Goal: Navigation & Orientation: Find specific page/section

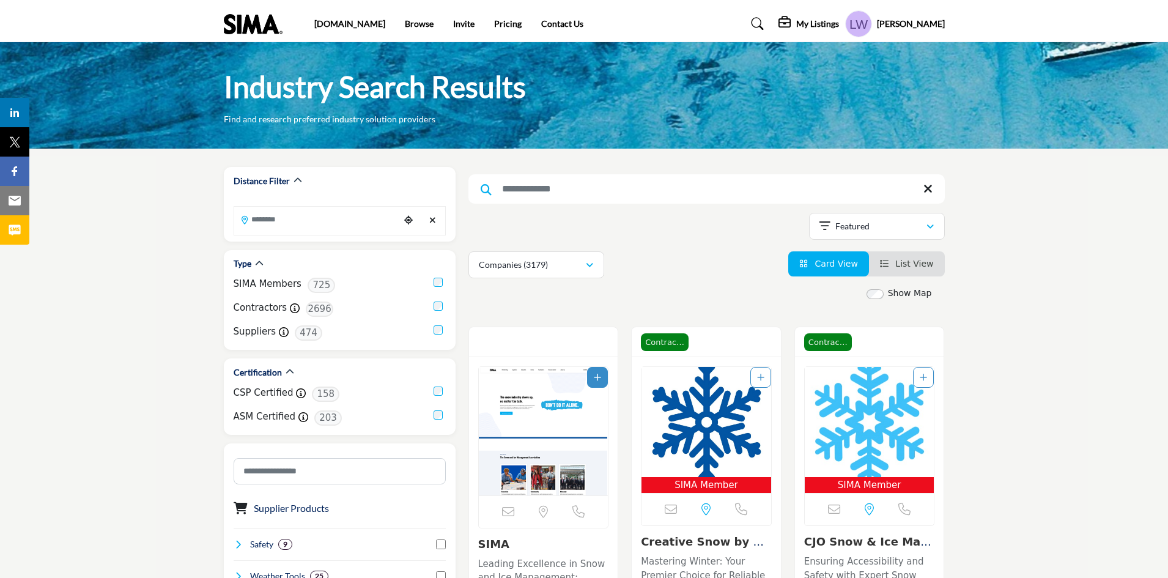
click at [839, 24] on h5 "My Listings" at bounding box center [817, 23] width 43 height 11
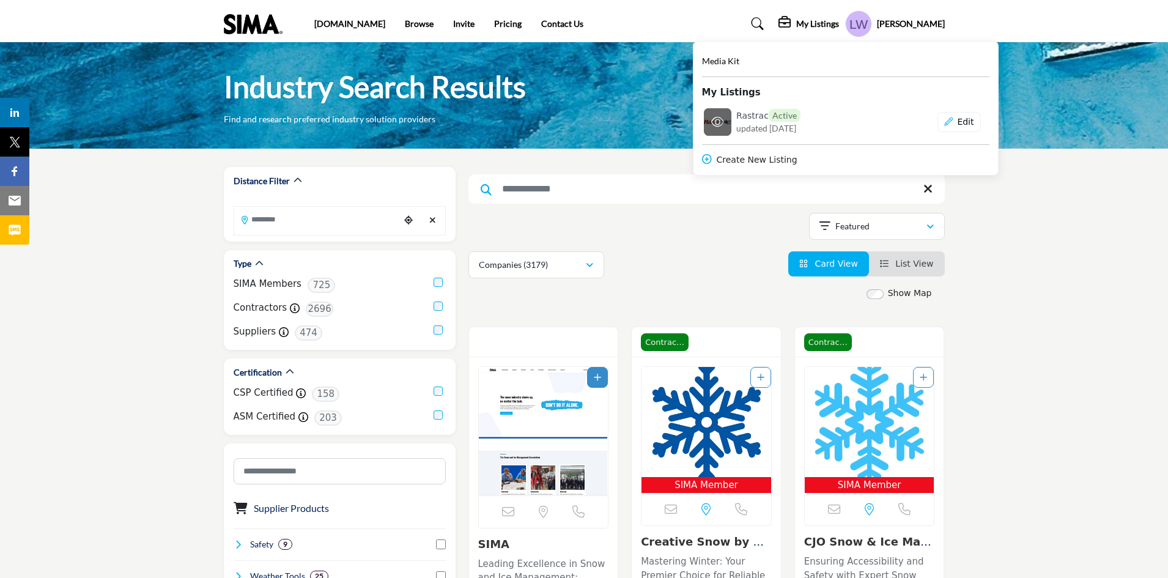
click at [850, 119] on div "Rastrac Active updated 5 days ago" at bounding box center [793, 122] width 114 height 26
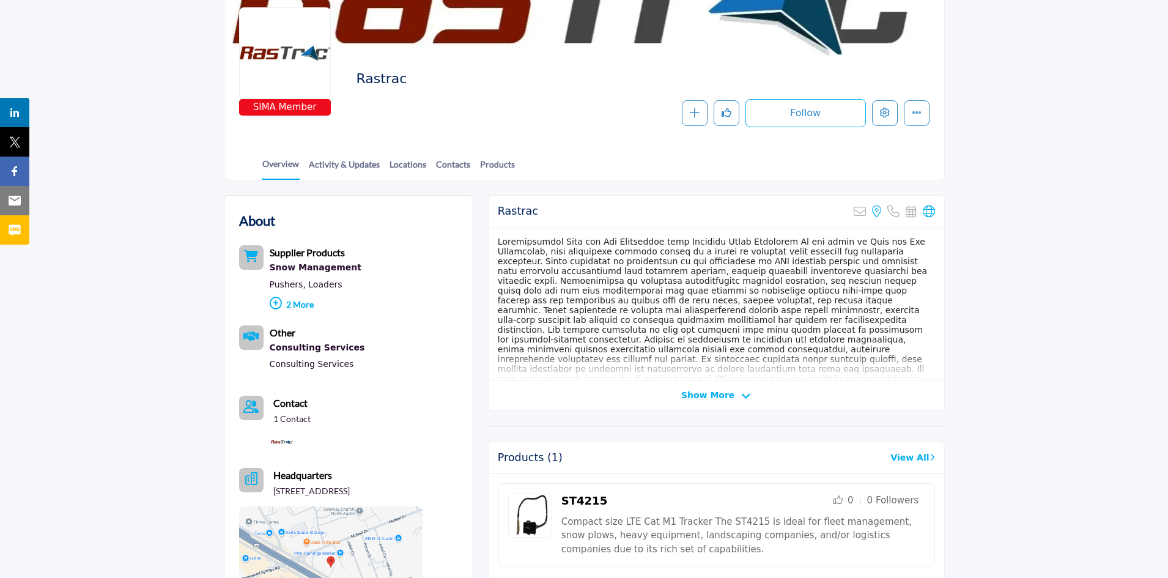
scroll to position [155, 0]
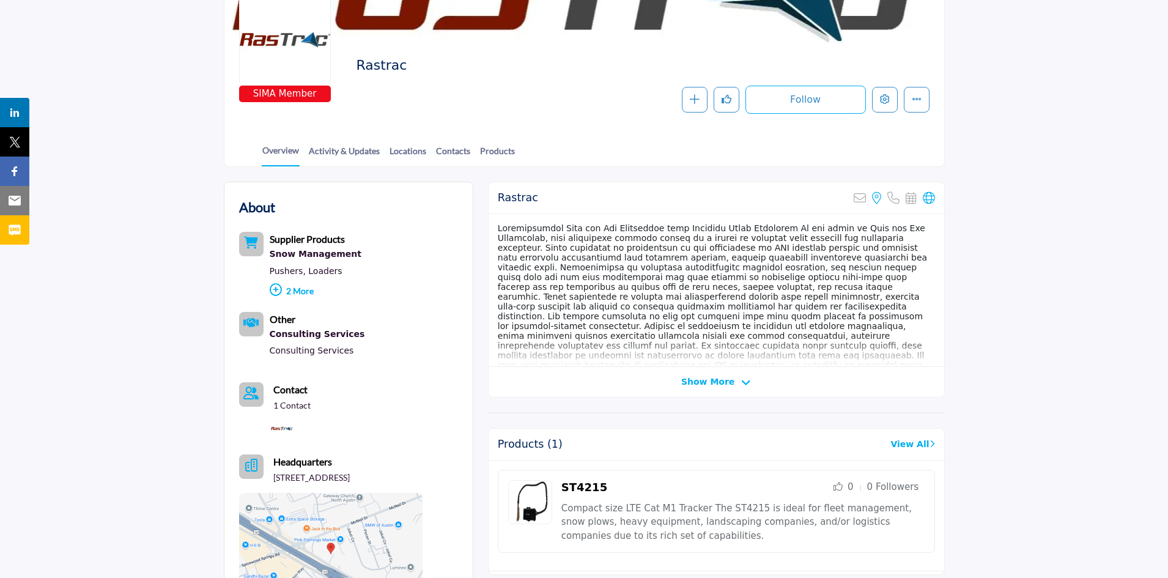
click at [695, 380] on span "Show More" at bounding box center [707, 381] width 53 height 13
